Goal: Information Seeking & Learning: Learn about a topic

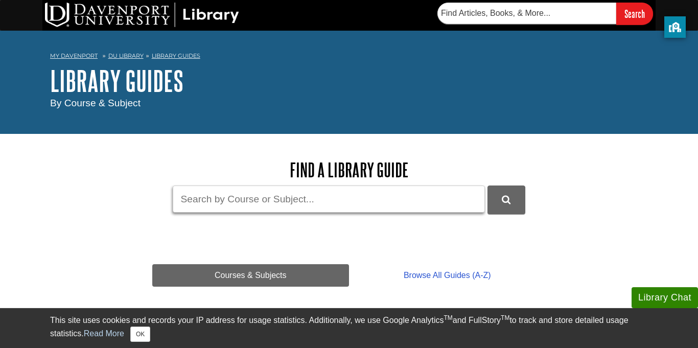
click at [256, 207] on input "Guide Search Terms" at bounding box center [329, 198] width 312 height 27
type input "english 109"
click at [487, 185] on button "DU Library Guides Search" at bounding box center [506, 199] width 38 height 28
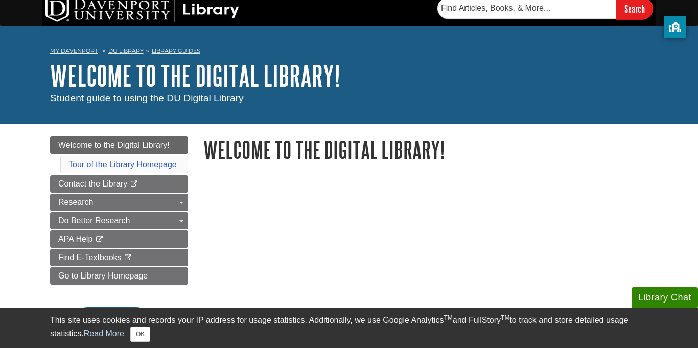
scroll to position [6, 0]
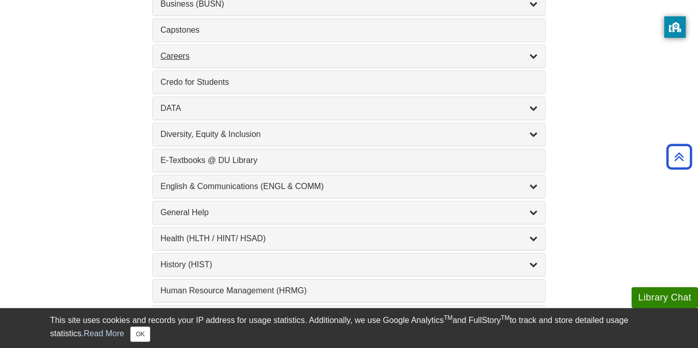
scroll to position [494, 0]
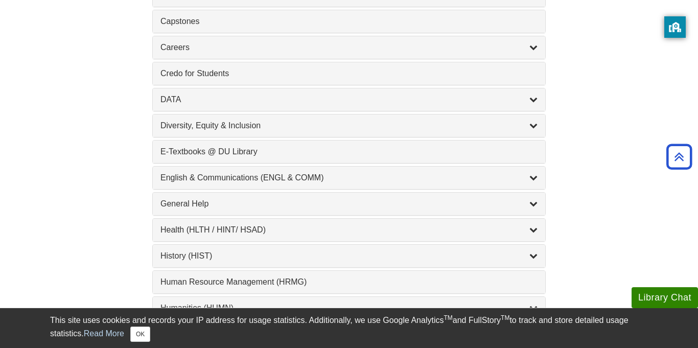
click at [195, 188] on div "English & Communications (ENGL & COMM) , 6 guides" at bounding box center [349, 177] width 392 height 22
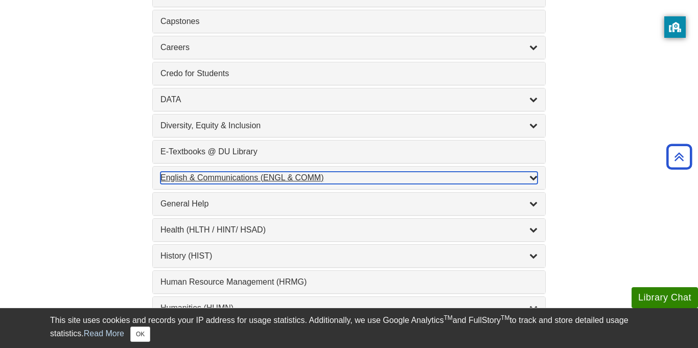
click at [195, 182] on div "English & Communications (ENGL & COMM) , 6 guides" at bounding box center [348, 178] width 377 height 12
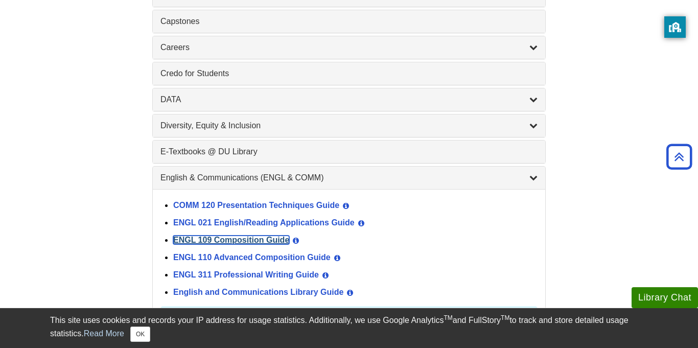
click at [222, 240] on link "ENGL 109 Composition Guide" at bounding box center [231, 239] width 116 height 9
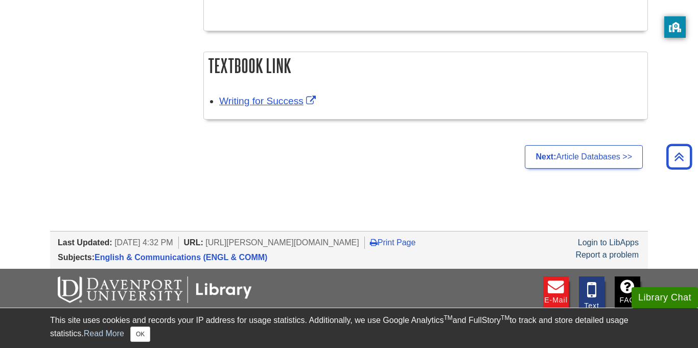
scroll to position [433, 0]
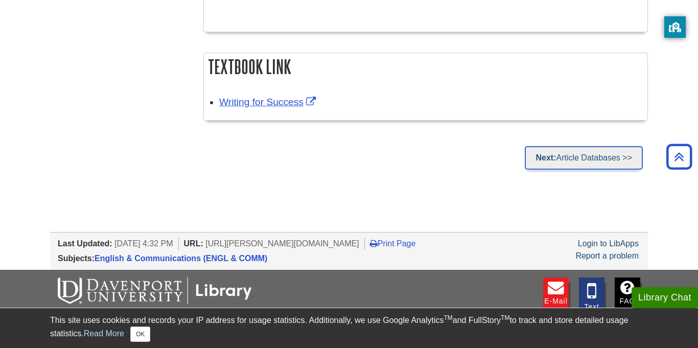
click at [545, 155] on strong "Next:" at bounding box center [545, 157] width 20 height 9
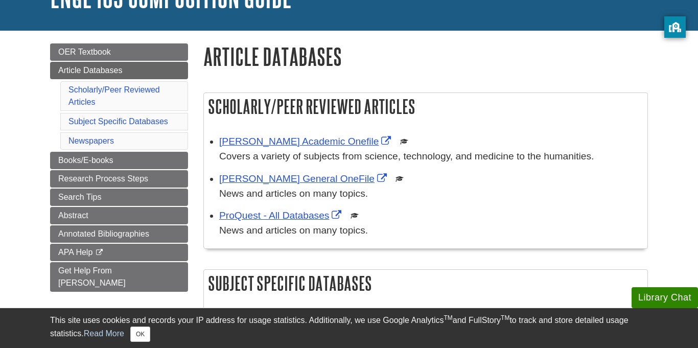
scroll to position [84, 0]
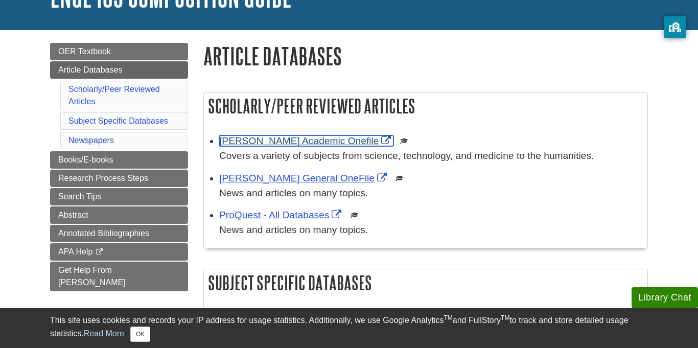
click at [284, 142] on link "[PERSON_NAME] Academic Onefile" at bounding box center [306, 140] width 174 height 11
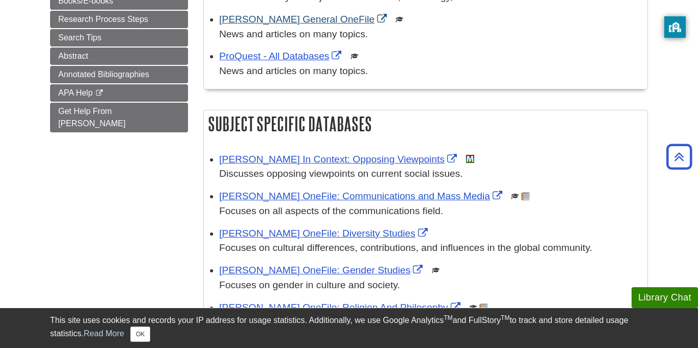
scroll to position [250, 0]
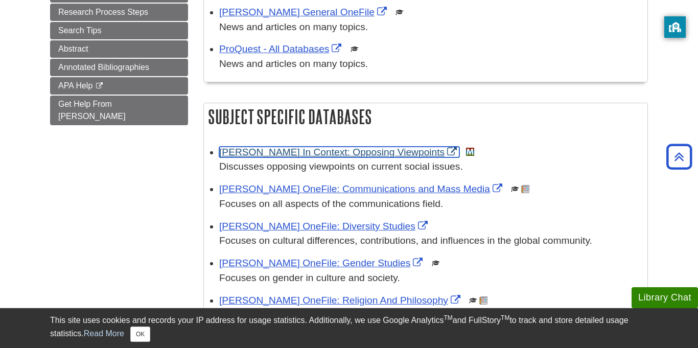
click at [263, 150] on link "[PERSON_NAME] In Context: Opposing Viewpoints" at bounding box center [339, 152] width 240 height 11
